Goal: Task Accomplishment & Management: Manage account settings

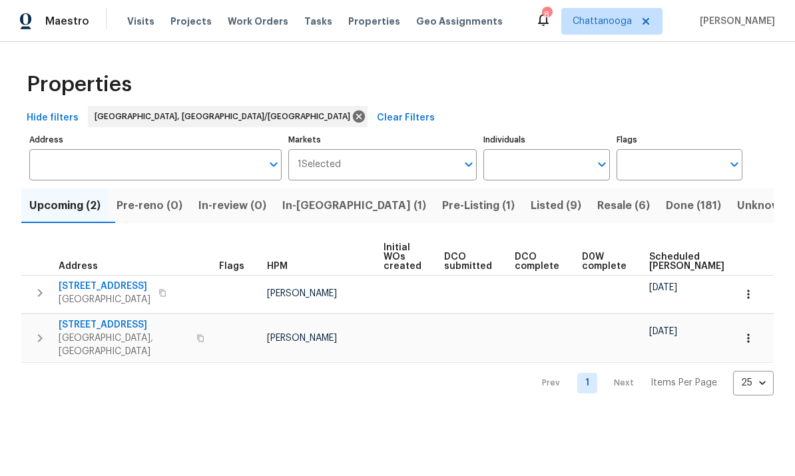
click at [129, 19] on span "Visits" at bounding box center [140, 21] width 27 height 13
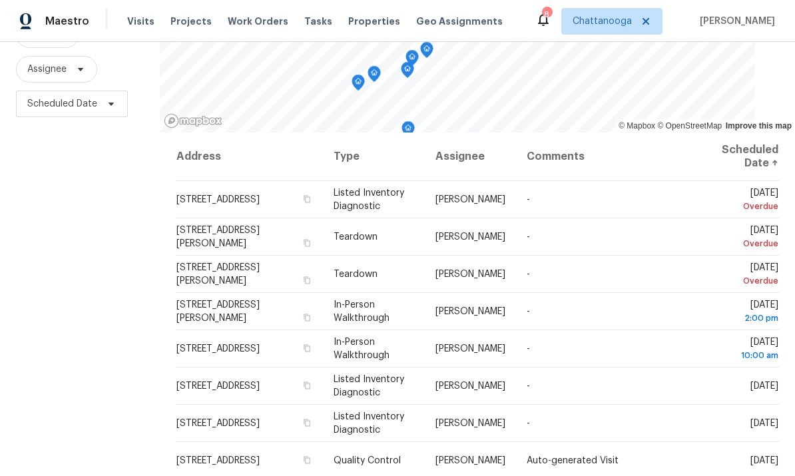
scroll to position [150, 0]
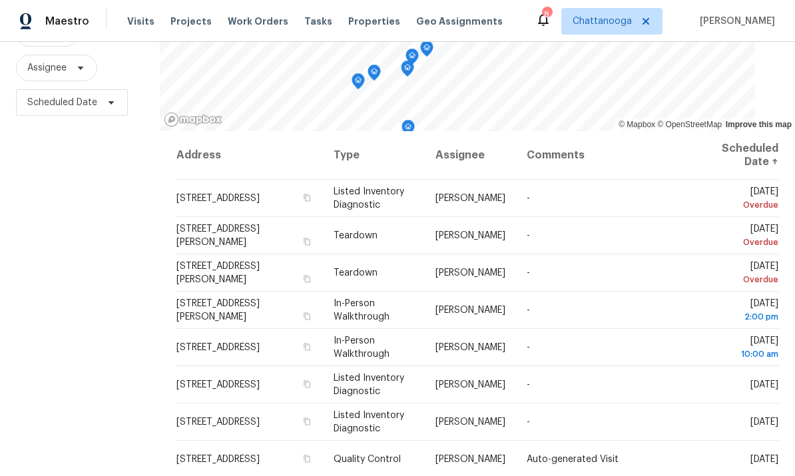
click at [266, 316] on td "6026 Pearson Ln NW, Cleveland, TN 37312" at bounding box center [250, 310] width 148 height 37
